Goal: Task Accomplishment & Management: Manage account settings

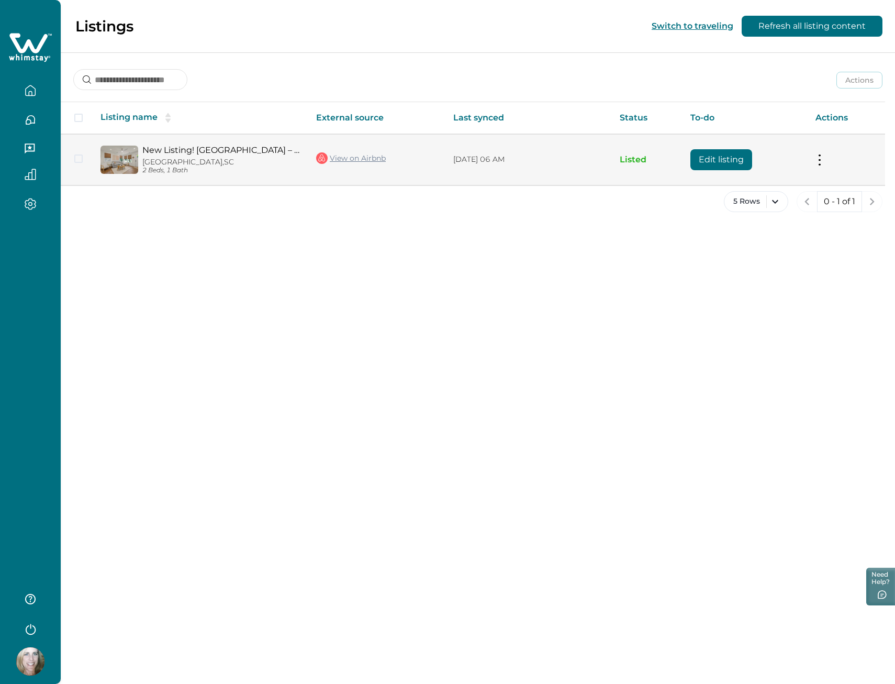
click at [232, 146] on link "New Listing! [GEOGRAPHIC_DATA] – Cozy Bungalow" at bounding box center [220, 150] width 157 height 10
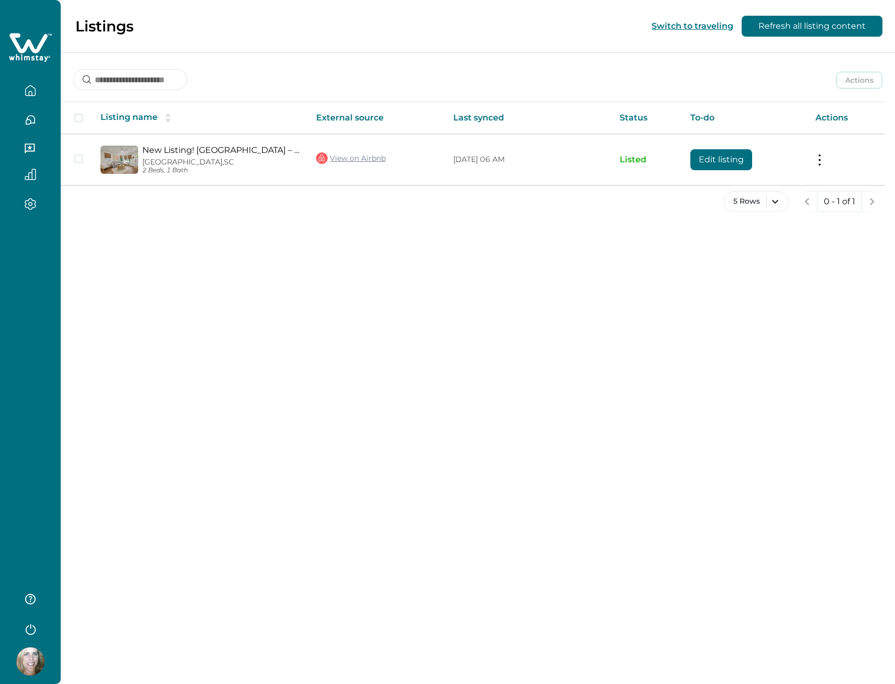
click at [32, 91] on icon "button" at bounding box center [31, 91] width 12 height 12
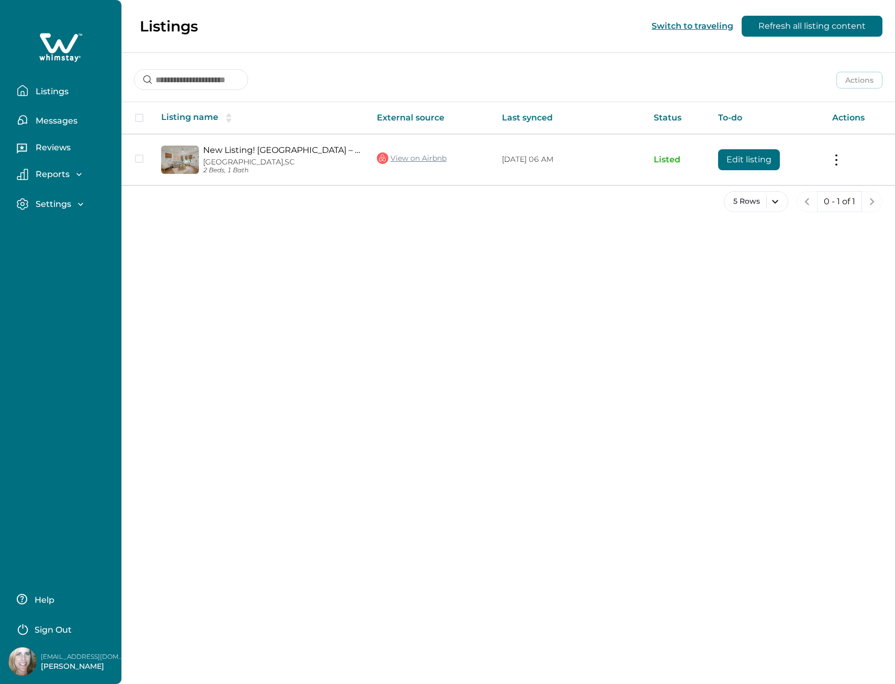
click at [76, 170] on icon "button" at bounding box center [79, 174] width 10 height 10
click at [67, 264] on p "Settings" at bounding box center [51, 264] width 39 height 10
click at [66, 216] on p "Reservations" at bounding box center [61, 217] width 59 height 10
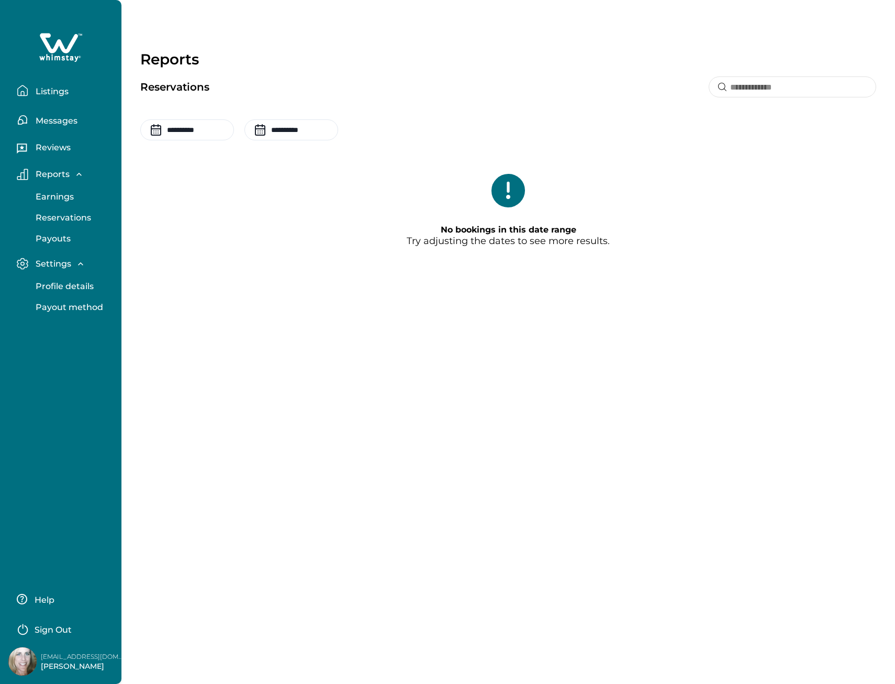
click at [47, 598] on p "Help" at bounding box center [42, 600] width 23 height 10
click at [49, 91] on p "Listings" at bounding box center [50, 91] width 36 height 10
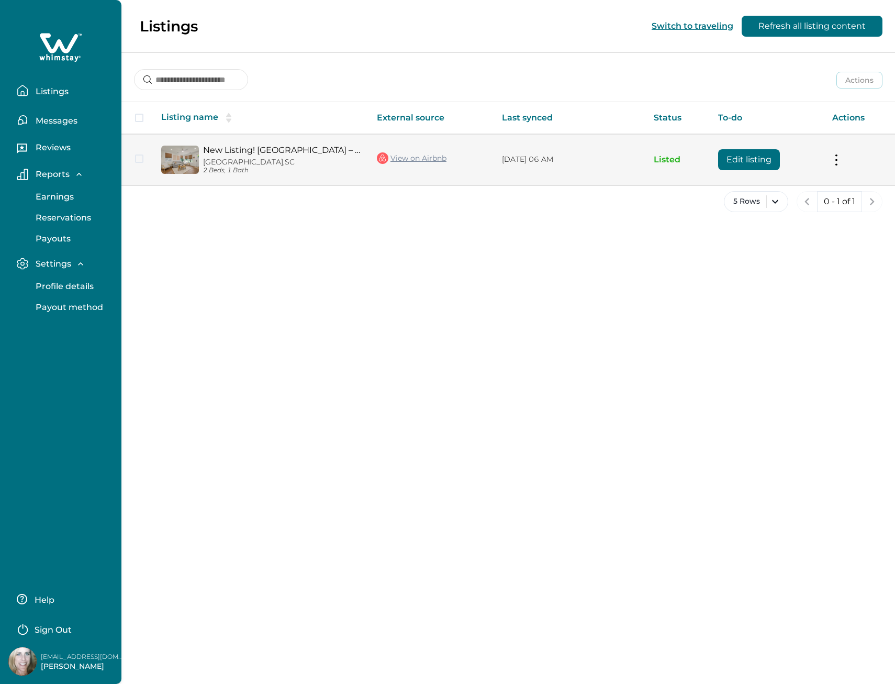
click at [720, 173] on td "Edit listing" at bounding box center [767, 159] width 114 height 51
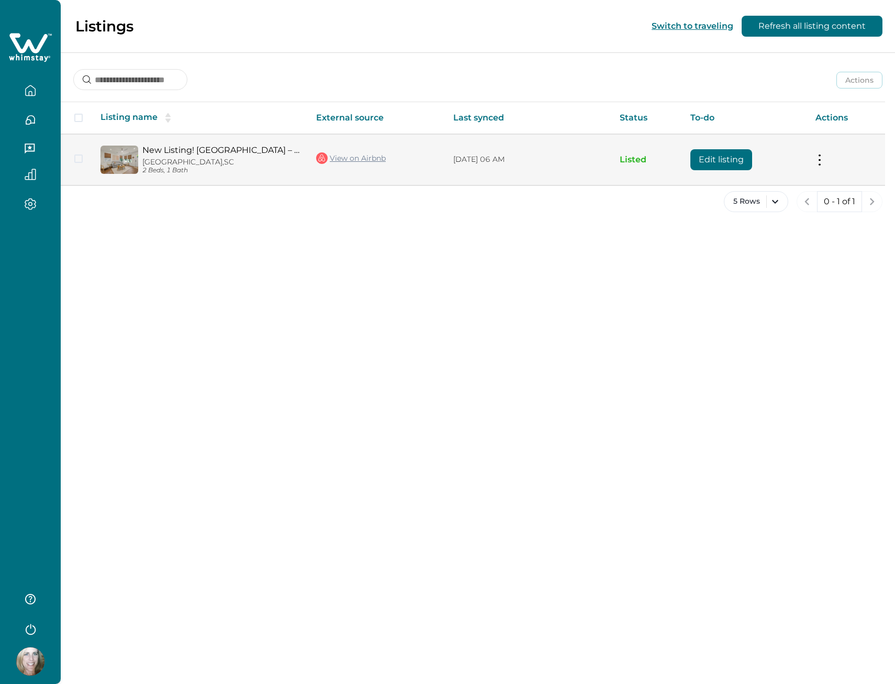
click at [820, 161] on button at bounding box center [819, 159] width 8 height 11
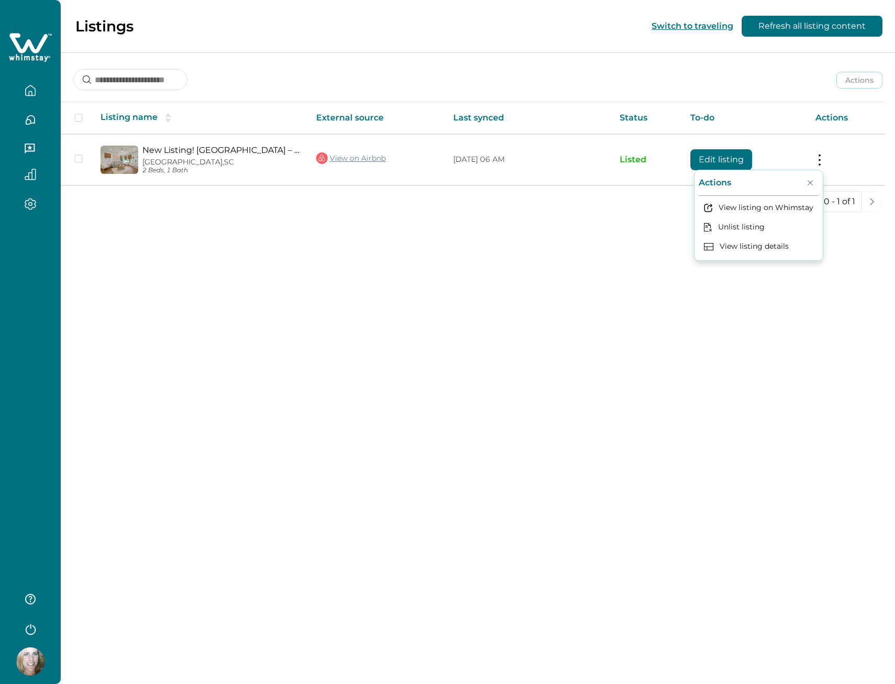
click at [31, 170] on icon "button" at bounding box center [31, 175] width 12 height 12
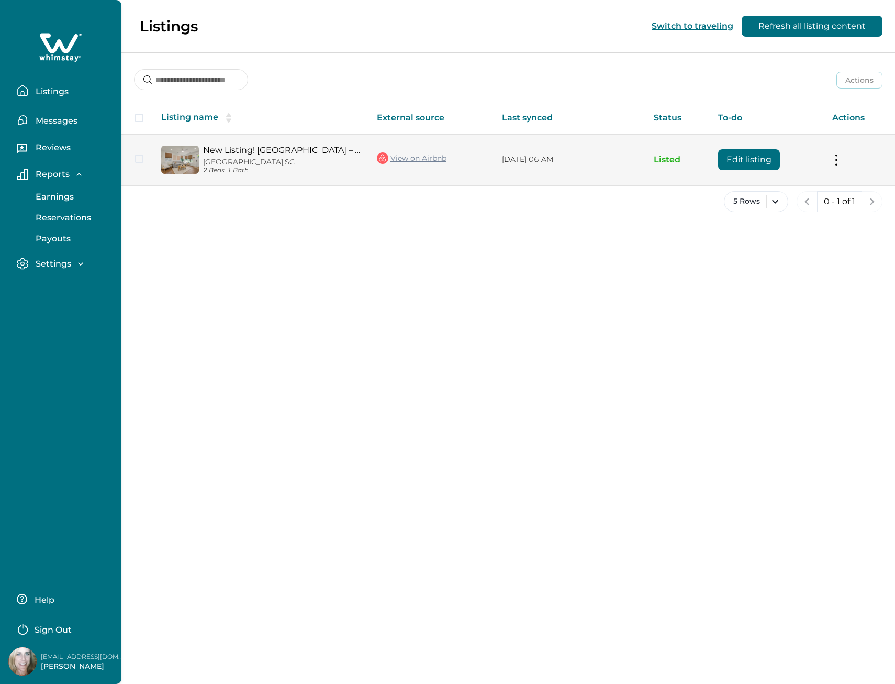
click at [837, 158] on button at bounding box center [836, 159] width 8 height 11
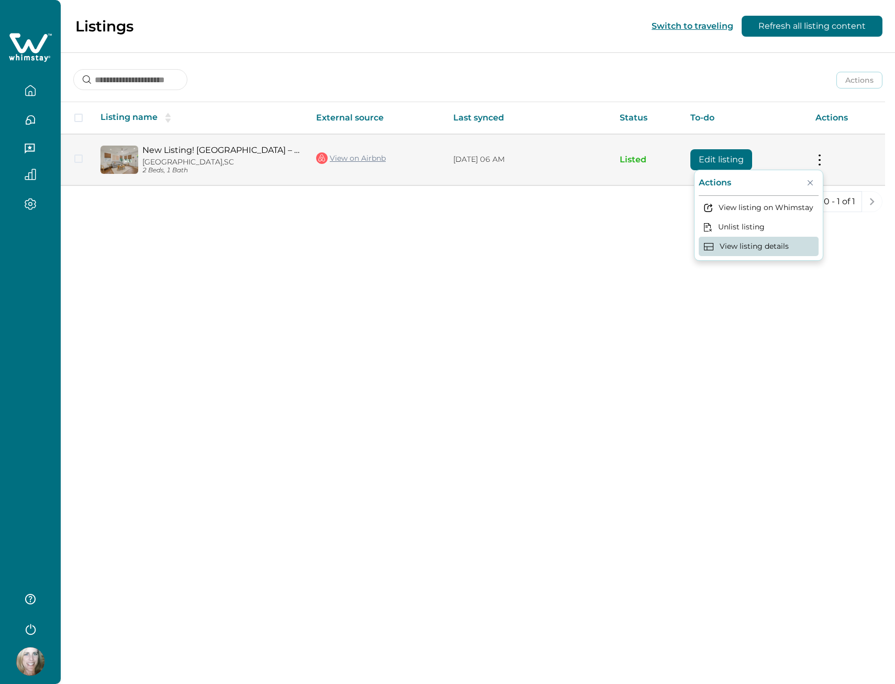
click at [753, 248] on button "View listing details" at bounding box center [759, 246] width 120 height 19
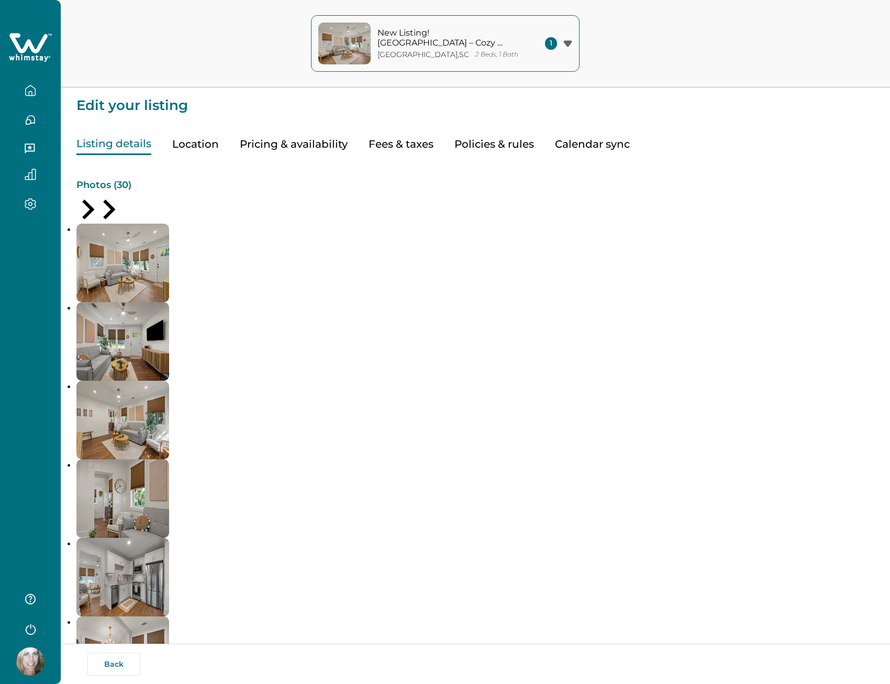
click at [563, 144] on button "Calendar sync" at bounding box center [592, 143] width 75 height 21
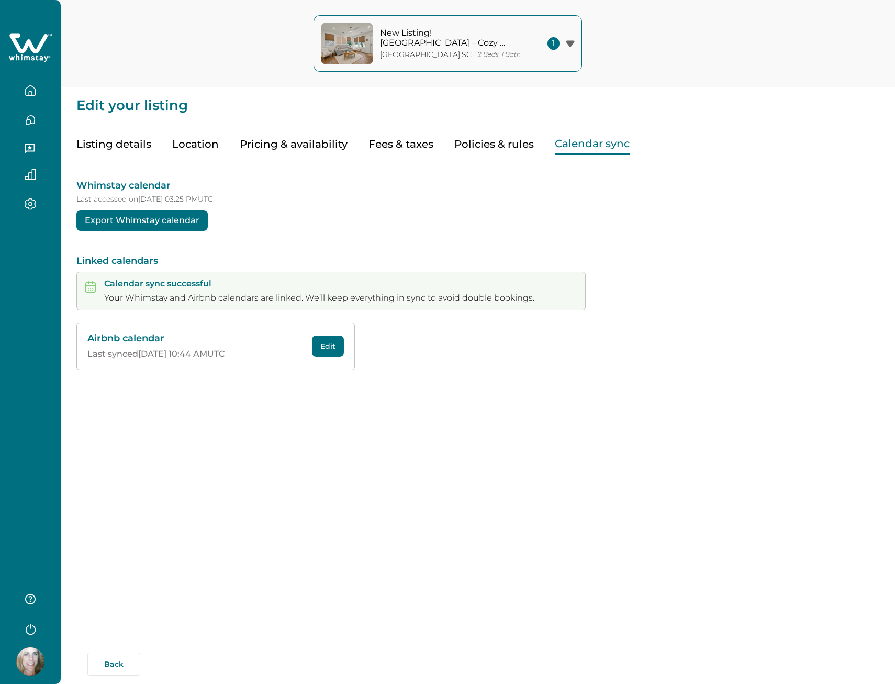
click at [265, 140] on button "Pricing & availability" at bounding box center [294, 143] width 108 height 21
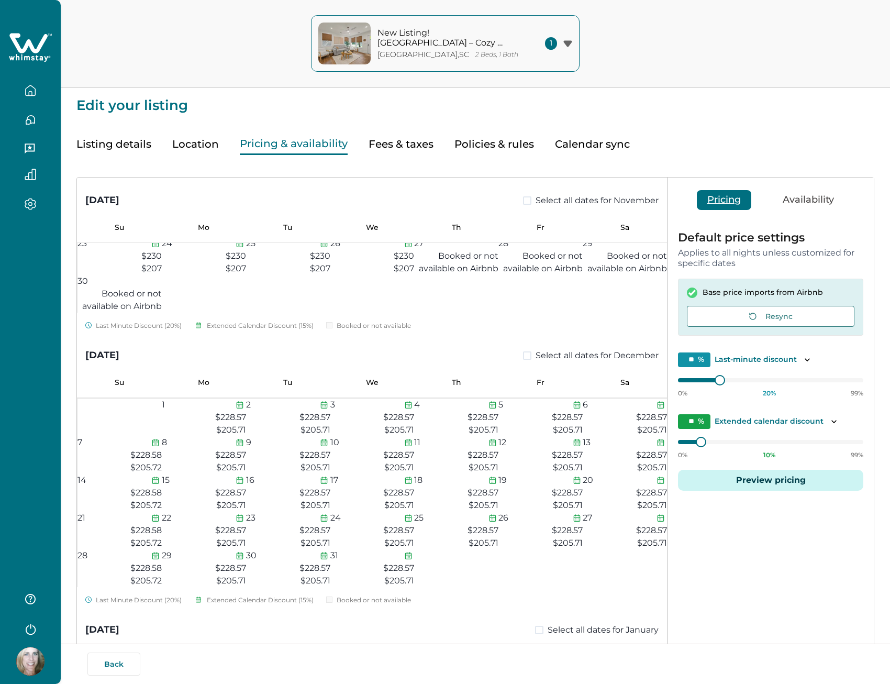
scroll to position [994, 0]
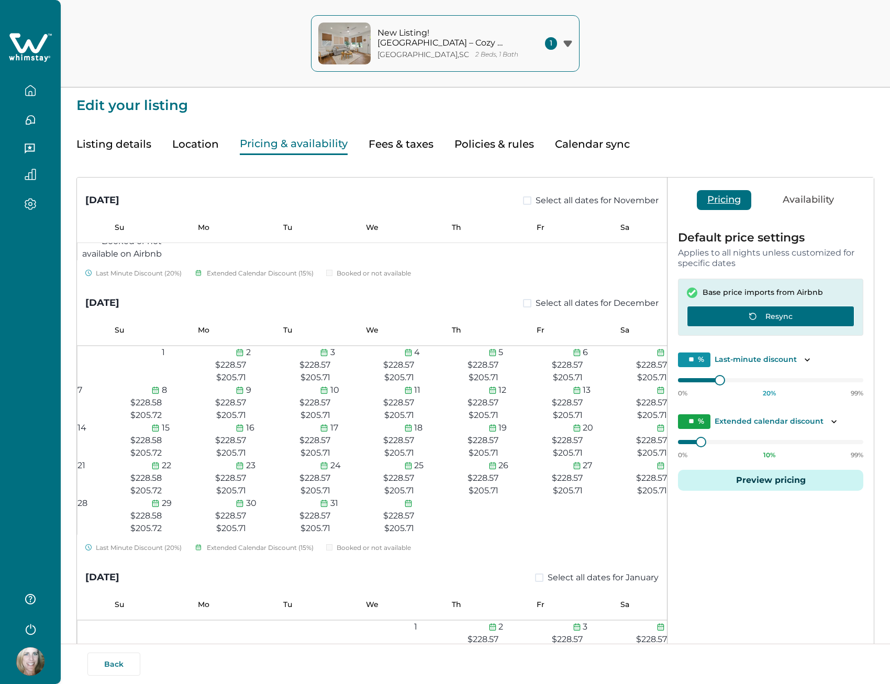
click at [714, 312] on button "Resync" at bounding box center [770, 316] width 167 height 21
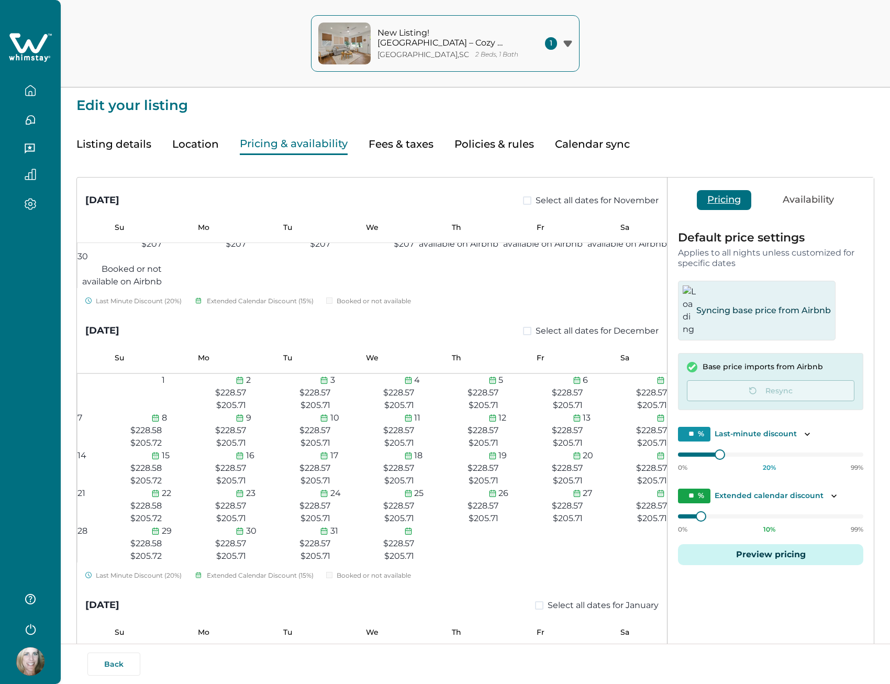
scroll to position [942, 0]
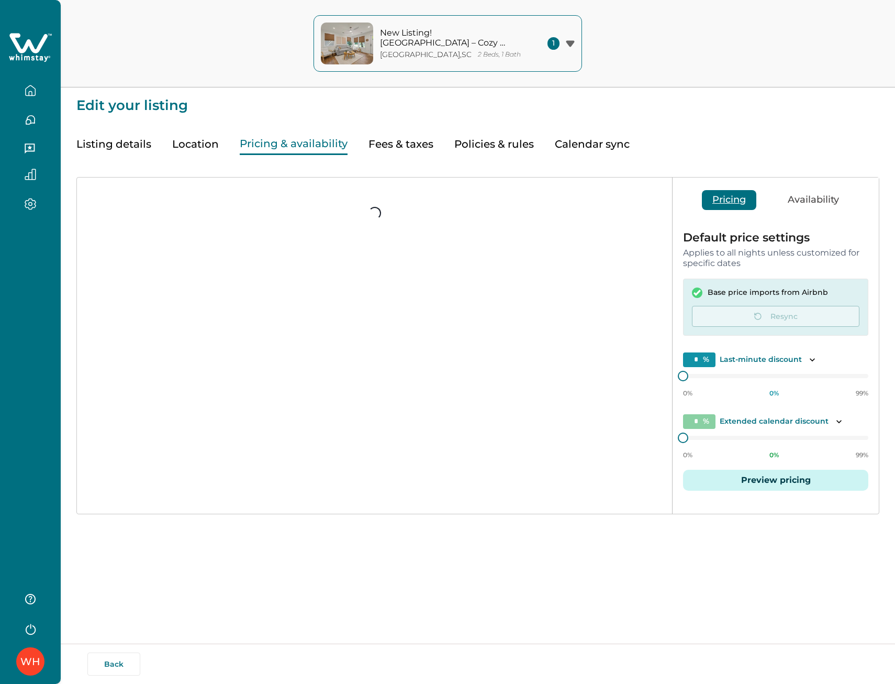
type input "**"
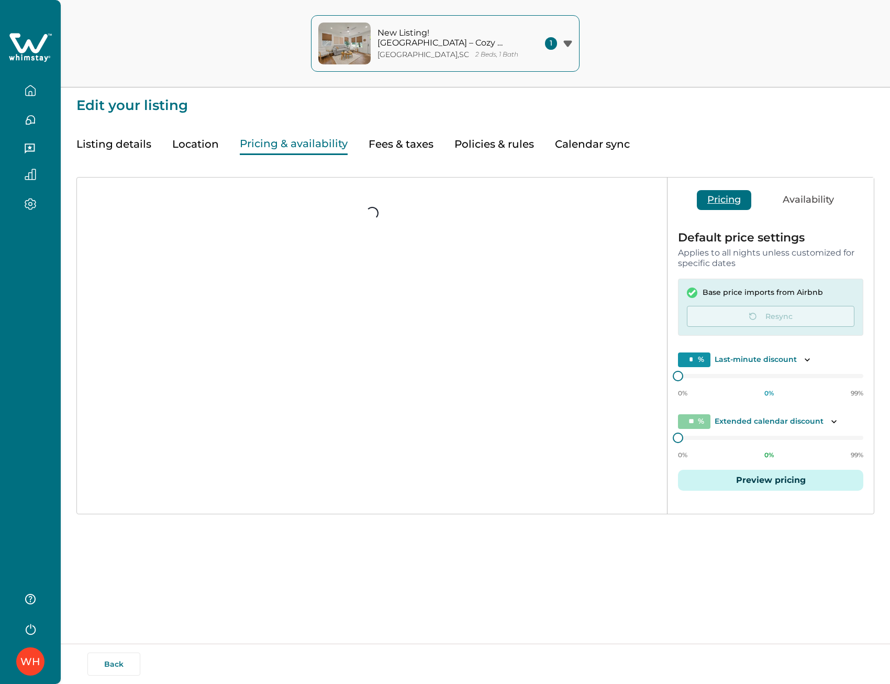
type input "**"
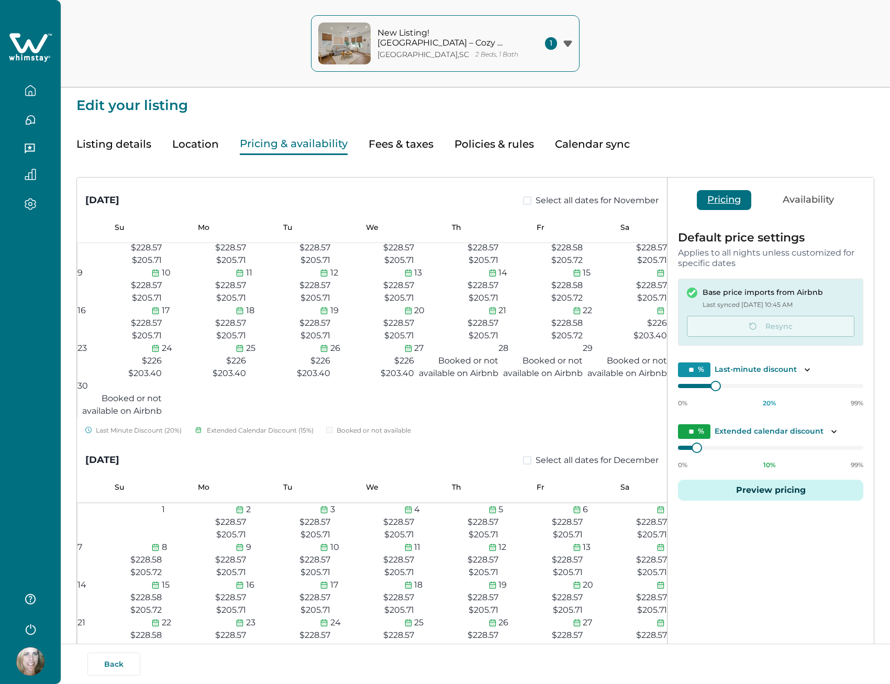
scroll to position [890, 0]
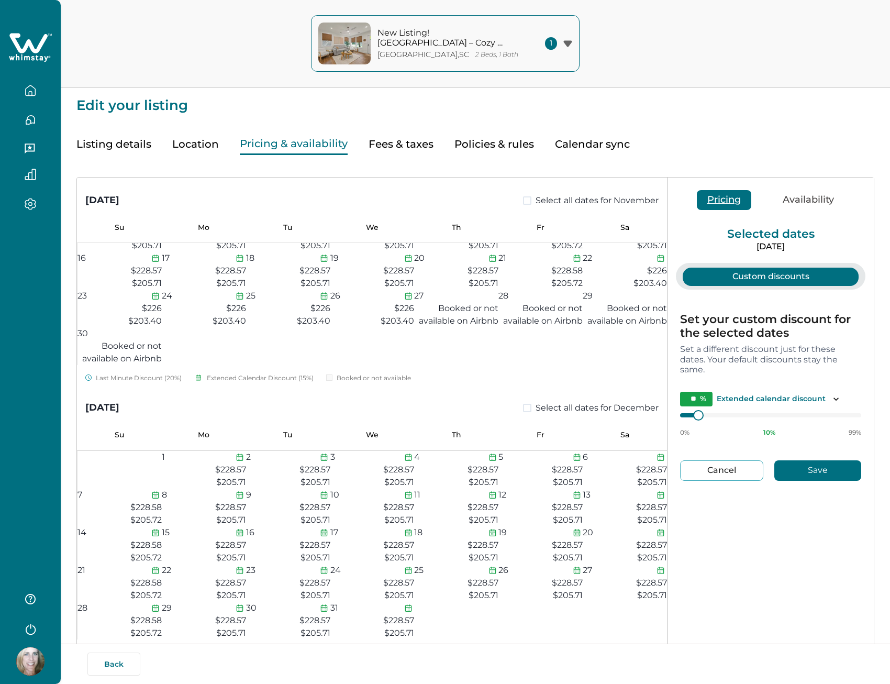
click at [793, 197] on button "Availability" at bounding box center [808, 200] width 72 height 20
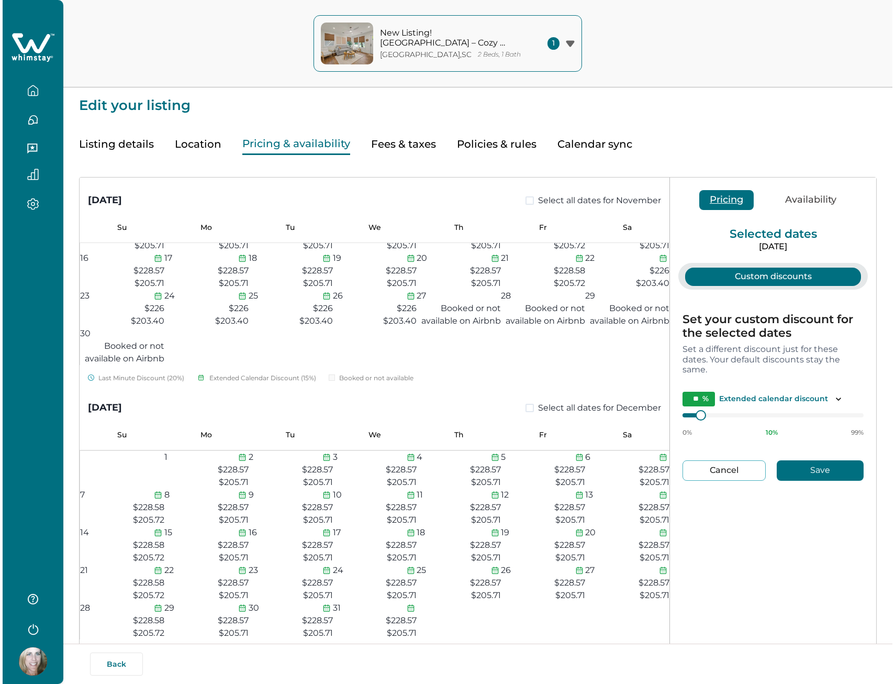
scroll to position [901, 0]
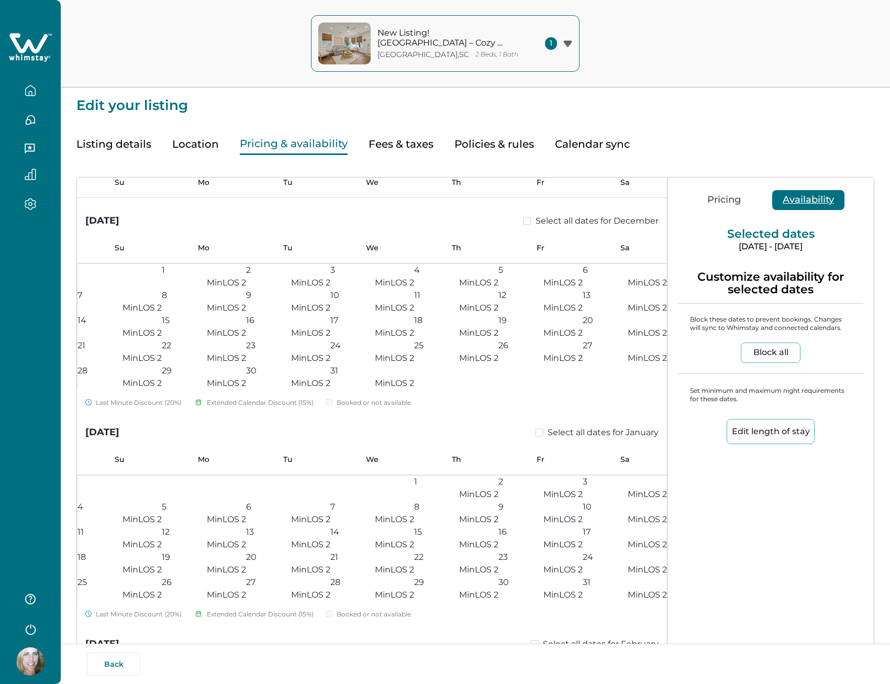
click at [769, 352] on button "Block all" at bounding box center [771, 352] width 60 height 20
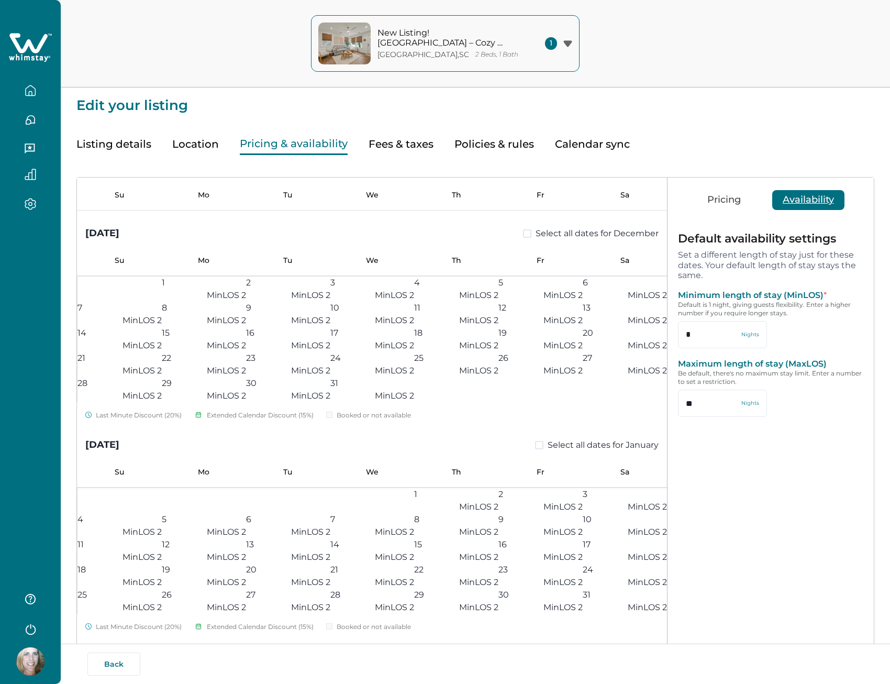
click at [561, 140] on button "Calendar sync" at bounding box center [592, 143] width 75 height 21
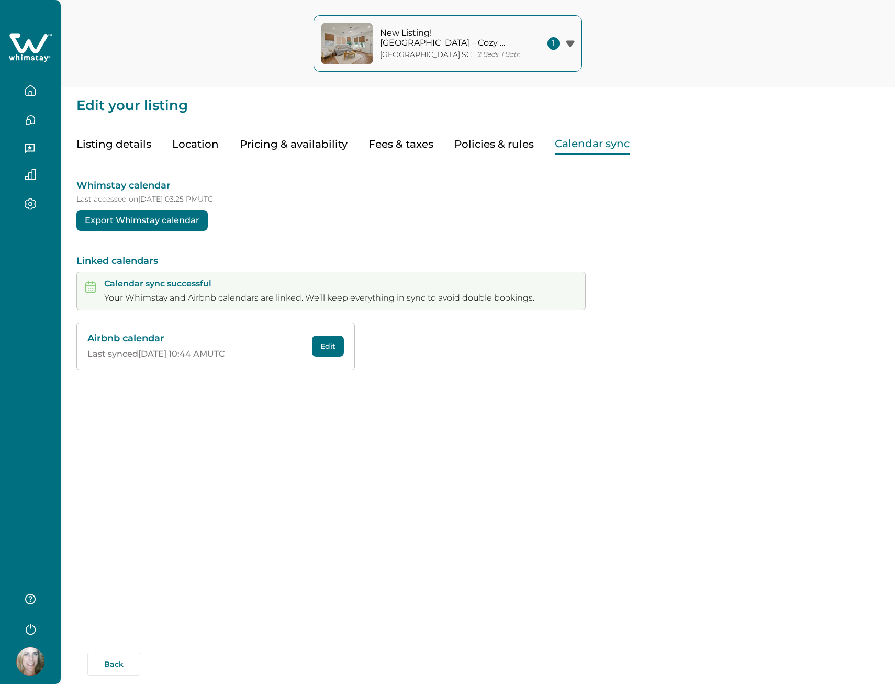
click at [143, 221] on button "Export Whimstay calendar" at bounding box center [141, 220] width 131 height 21
